Goal: Navigation & Orientation: Find specific page/section

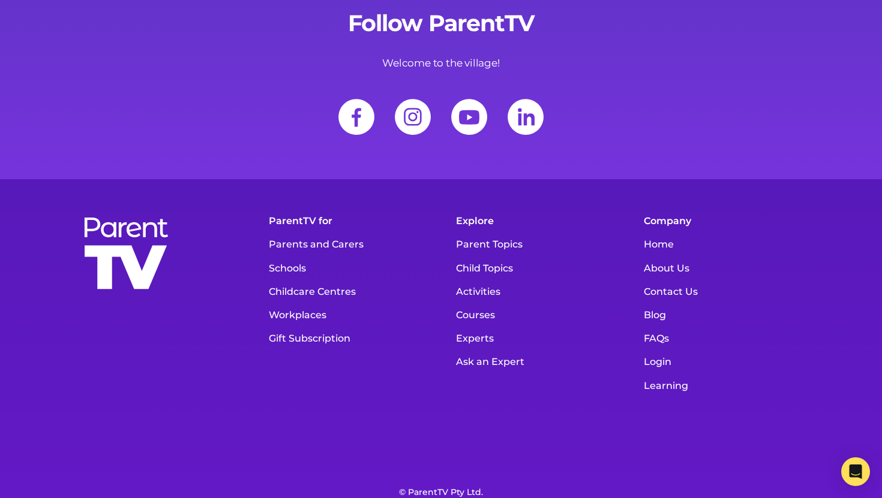
scroll to position [3360, 0]
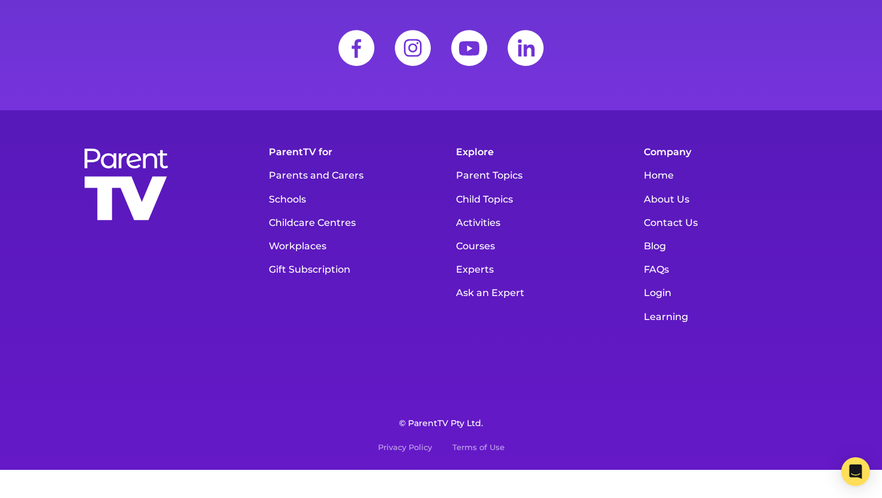
click at [668, 199] on link "About Us" at bounding box center [723, 199] width 170 height 23
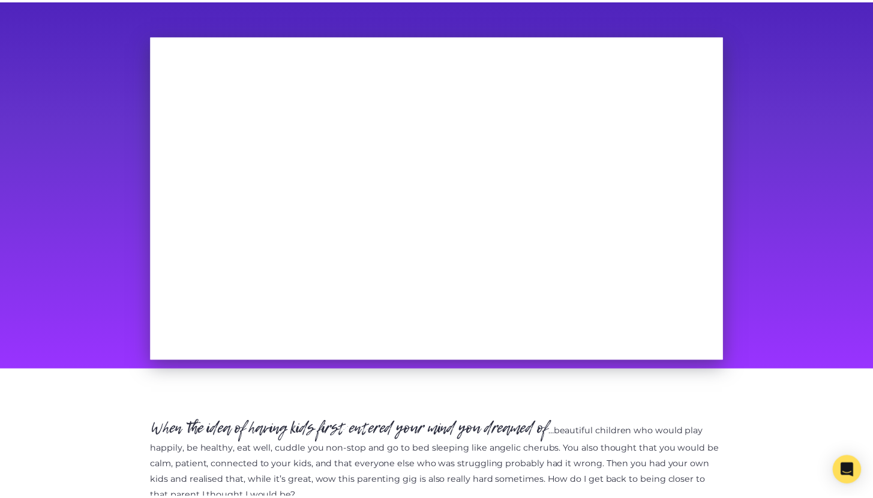
scroll to position [453, 0]
